Goal: Task Accomplishment & Management: Manage account settings

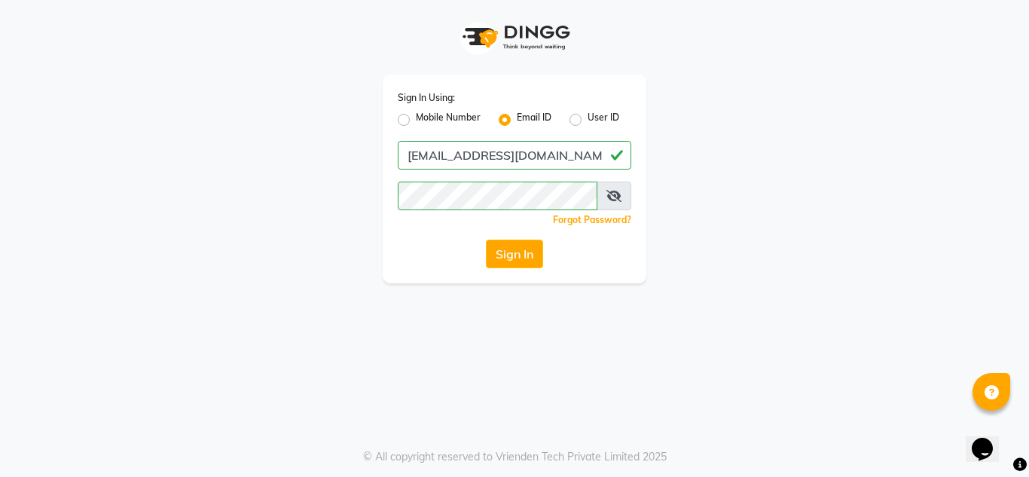
click at [371, 144] on div "Sign In Using: Mobile Number Email ID User ID [EMAIL_ADDRESS][DOMAIN_NAME] Reme…" at bounding box center [514, 141] width 859 height 283
type input "nailsandbeyond"
click at [388, 200] on div "Sign In Using: Mobile Number Email ID User ID nailsandbeyond Remember me Forgot…" at bounding box center [515, 179] width 264 height 209
click at [1009, 264] on app-login "Sign In Using: Mobile Number Email ID User ID nailsandbeyond Remember me Forgot…" at bounding box center [514, 141] width 1029 height 283
click at [523, 246] on button "Sign In" at bounding box center [514, 254] width 57 height 29
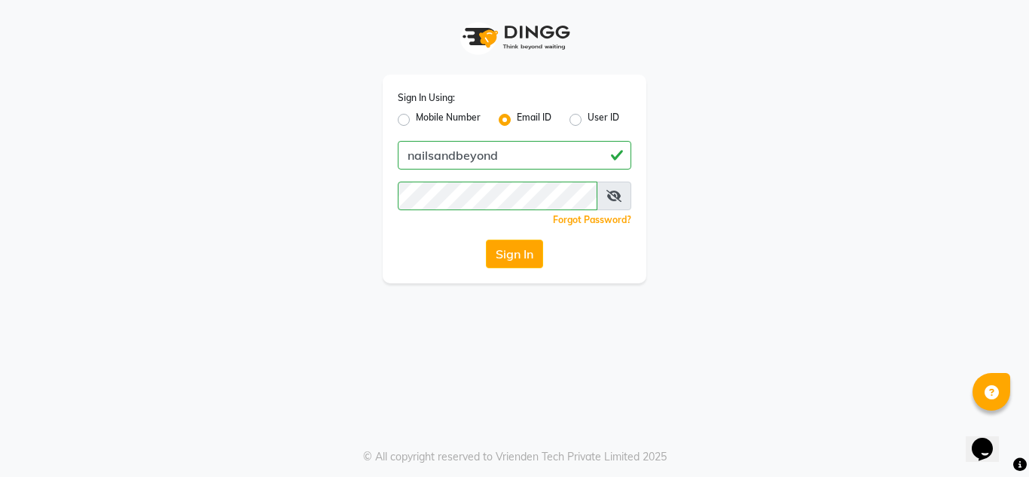
click at [609, 199] on icon at bounding box center [613, 196] width 15 height 12
click at [588, 120] on label "User ID" at bounding box center [604, 120] width 32 height 18
click at [588, 120] on input "User ID" at bounding box center [593, 116] width 10 height 10
radio input "true"
radio input "false"
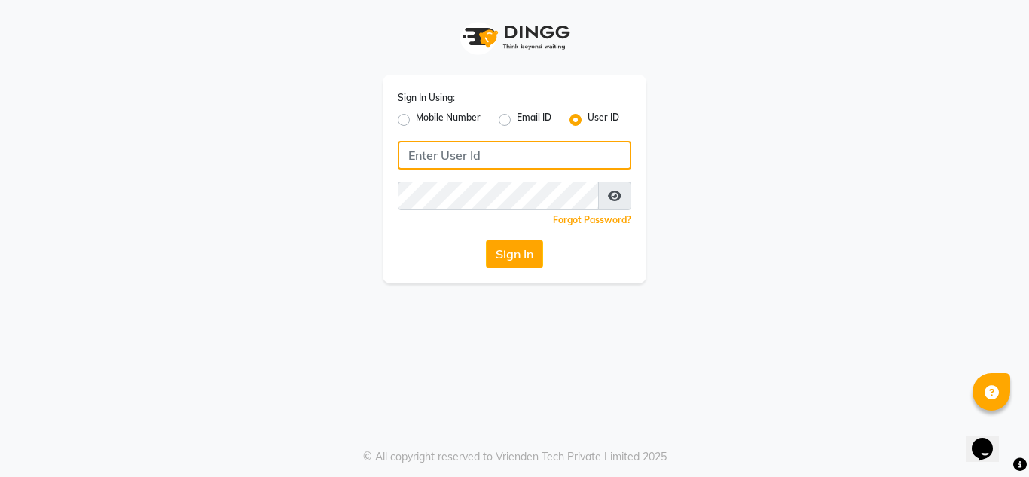
click at [467, 154] on input "Username" at bounding box center [515, 155] width 234 height 29
type input "nailsandbeyond"
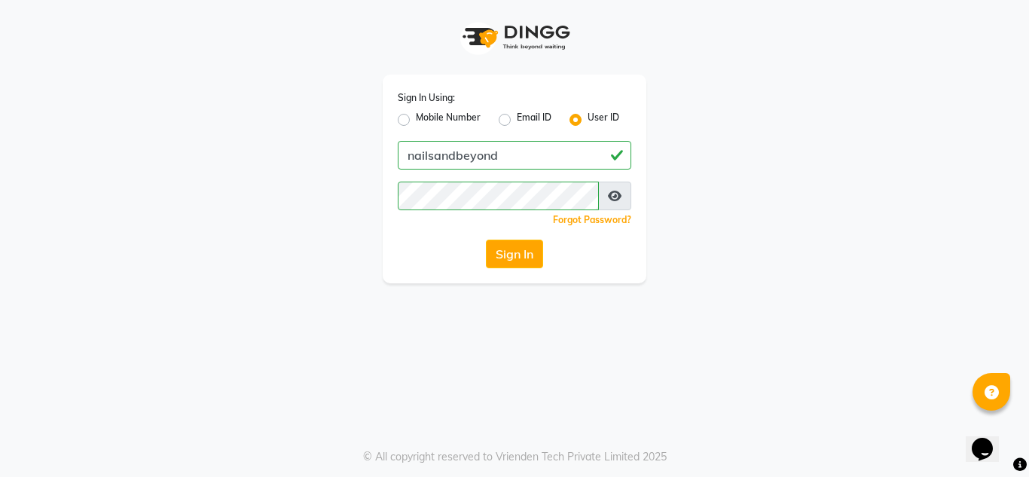
drag, startPoint x: 803, startPoint y: 254, endPoint x: 716, endPoint y: 270, distance: 88.1
click at [803, 254] on div "Sign In Using: Mobile Number Email ID User ID nailsandbeyond Remember me Forgot…" at bounding box center [514, 141] width 859 height 283
click at [526, 245] on button "Sign In" at bounding box center [514, 254] width 57 height 29
click at [497, 255] on button "Sign In" at bounding box center [514, 254] width 57 height 29
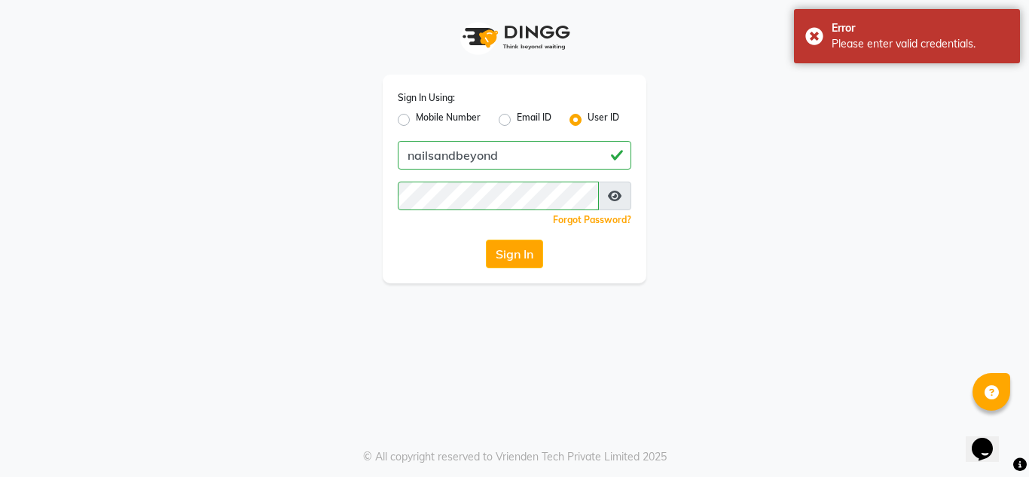
click at [802, 215] on div "Sign In Using: Mobile Number Email ID User ID nailsandbeyond Remember me Forgot…" at bounding box center [514, 141] width 859 height 283
click at [511, 254] on button "Sign In" at bounding box center [514, 254] width 57 height 29
